Goal: Transaction & Acquisition: Purchase product/service

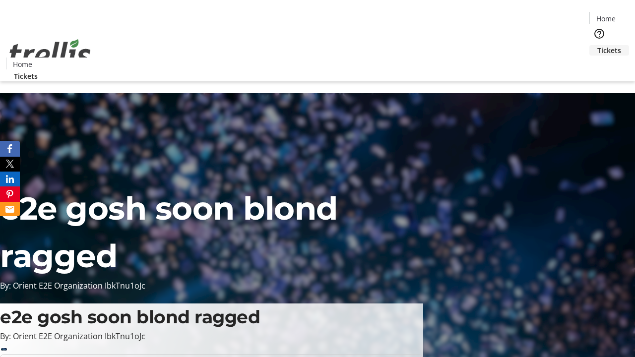
click at [597, 45] on span "Tickets" at bounding box center [609, 50] width 24 height 10
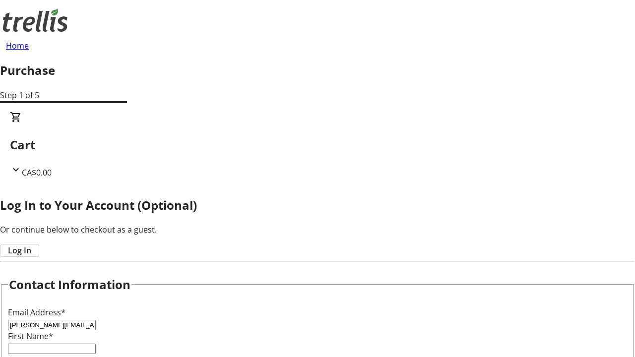
type input "[PERSON_NAME][EMAIL_ADDRESS][DOMAIN_NAME]"
type input "[PERSON_NAME]"
type input "Quitzon"
